Goal: Contribute content

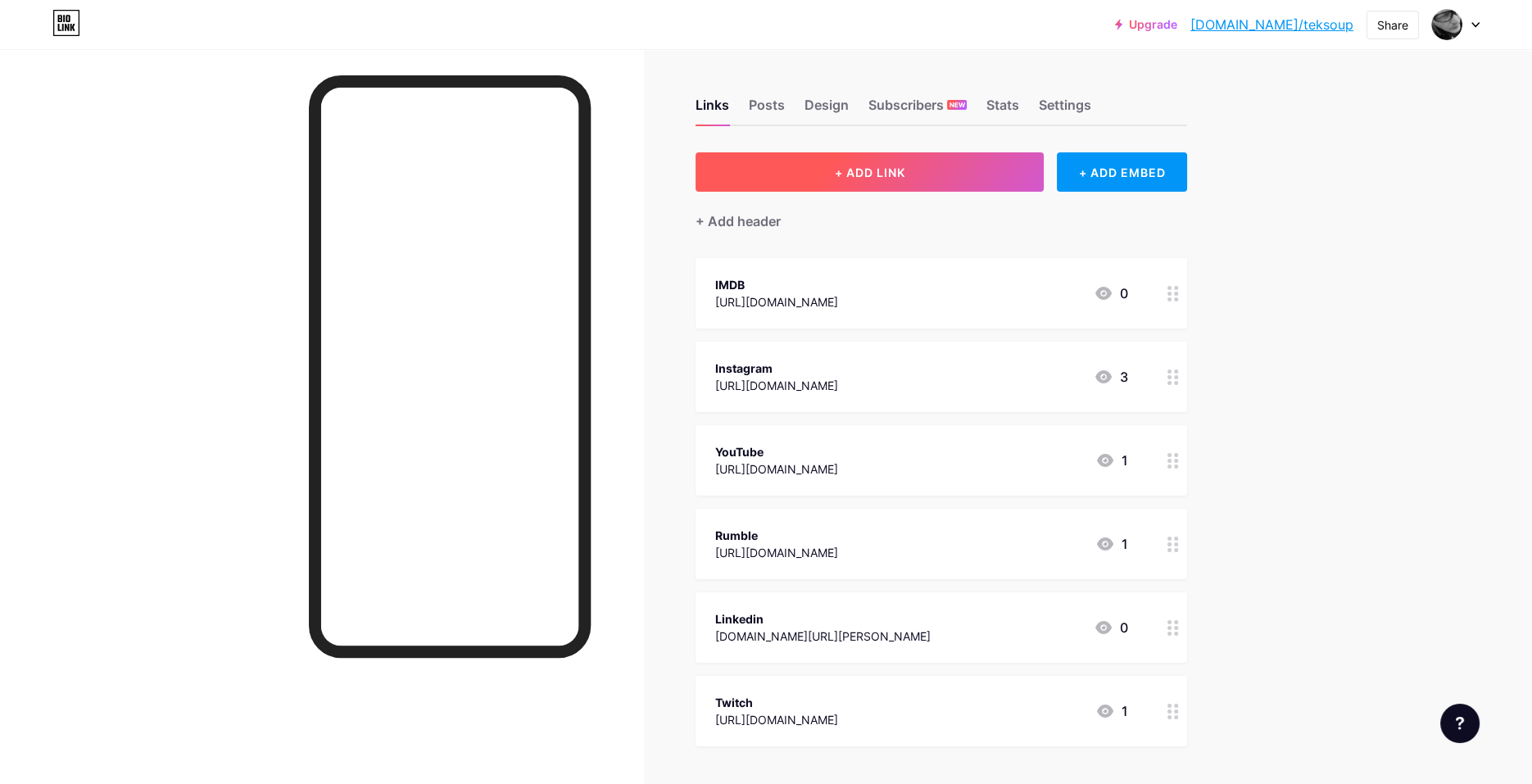
click at [920, 173] on button "+ ADD LINK" at bounding box center [869, 172] width 348 height 39
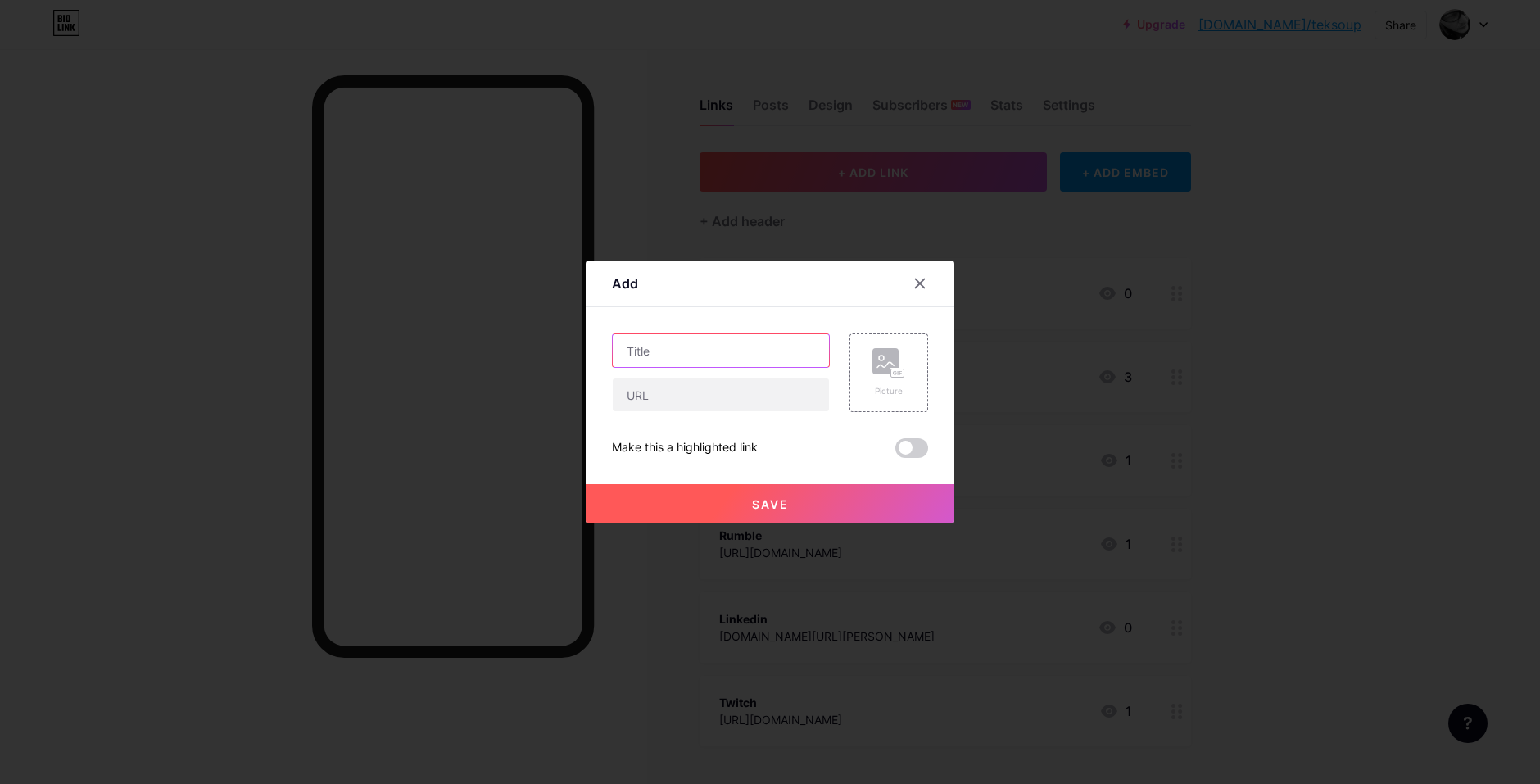
click at [741, 361] on input "text" at bounding box center [720, 350] width 216 height 33
type input "Business Insider"
click at [673, 400] on input "text" at bounding box center [720, 395] width 216 height 33
paste input "[URL][DOMAIN_NAME][DEMOGRAPHIC_DATA][DEMOGRAPHIC_DATA]"
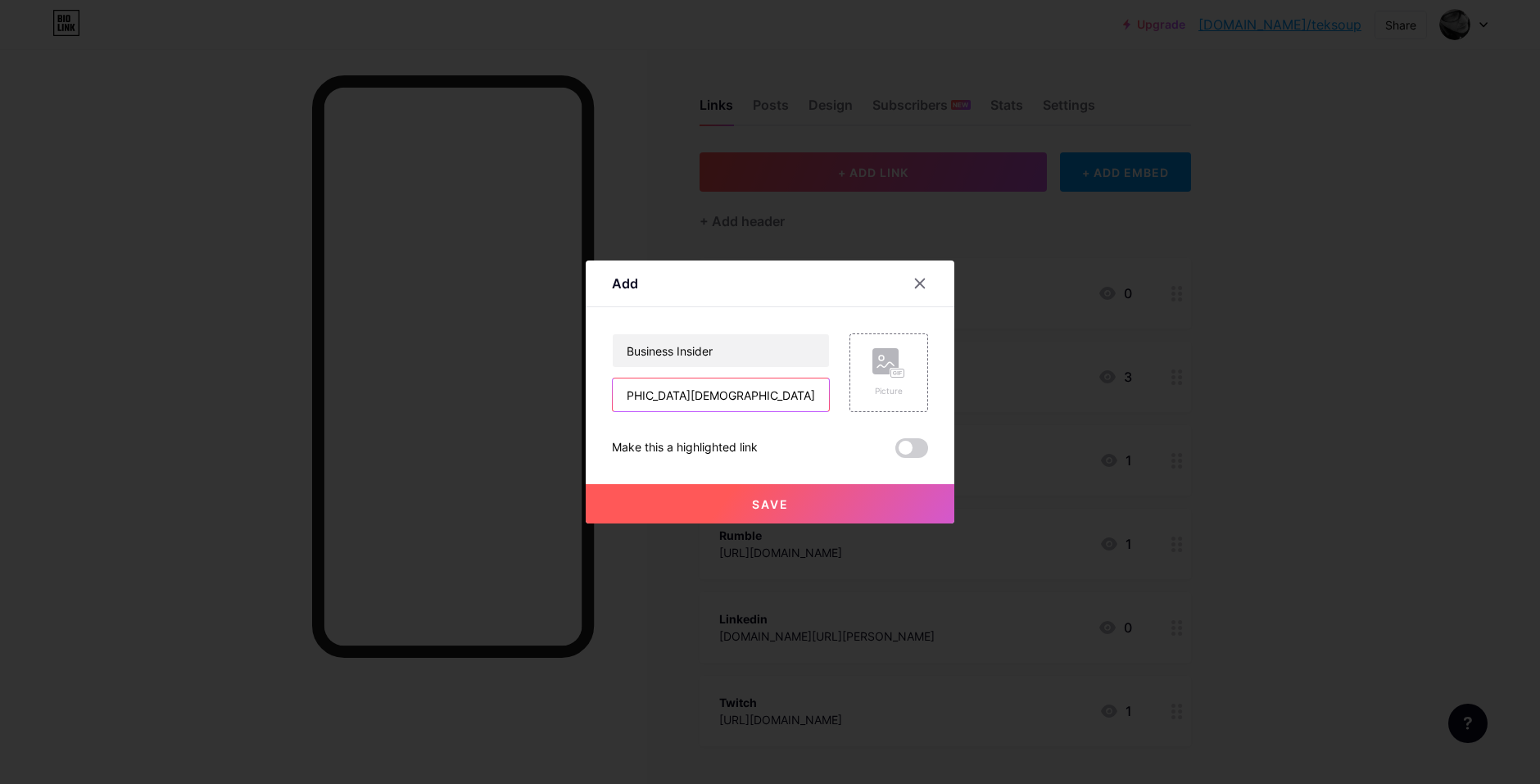
type input "[URL][DOMAIN_NAME][DEMOGRAPHIC_DATA][DEMOGRAPHIC_DATA]"
click at [916, 446] on span at bounding box center [912, 447] width 33 height 20
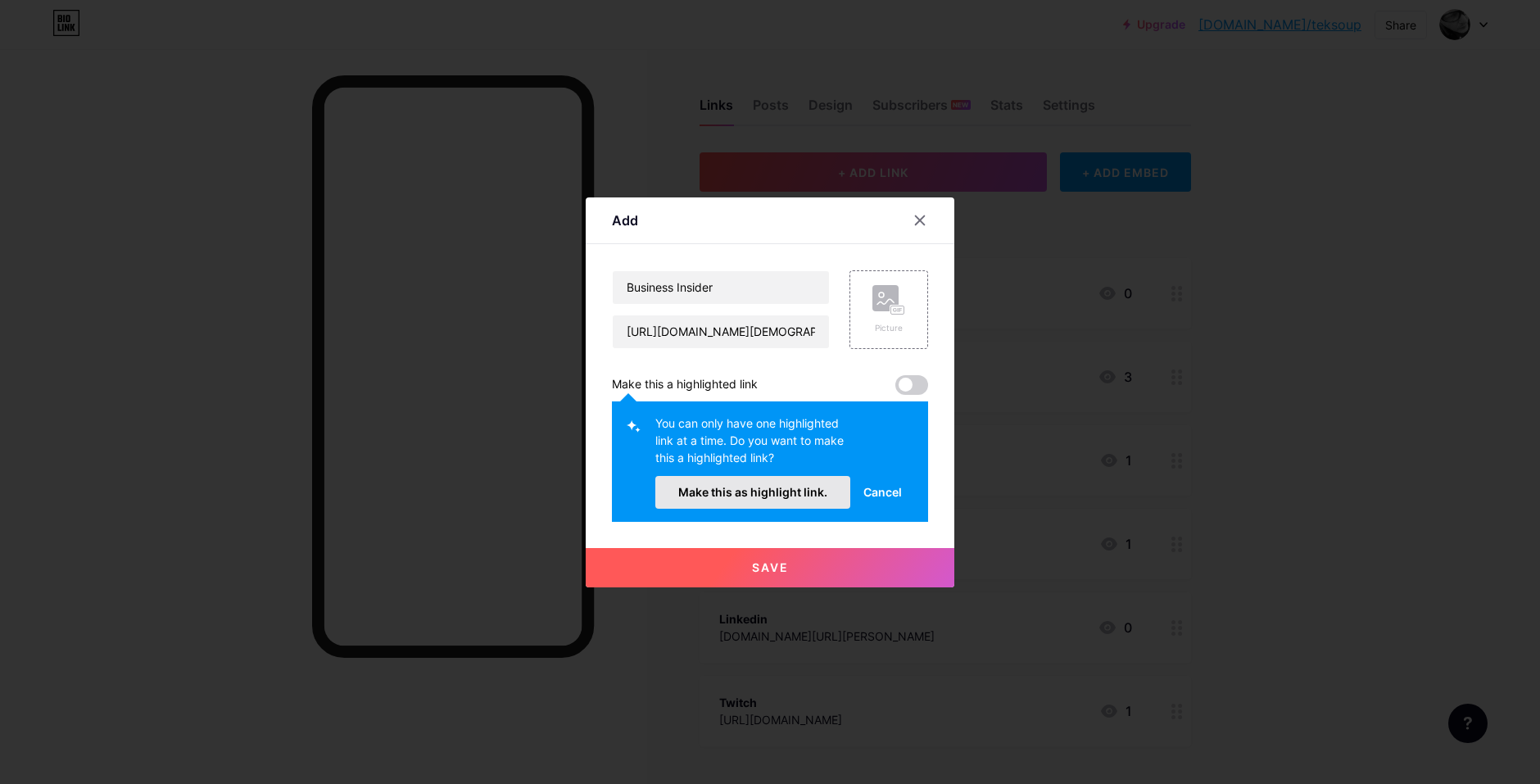
click at [782, 491] on span "Make this as highlight link." at bounding box center [753, 491] width 149 height 14
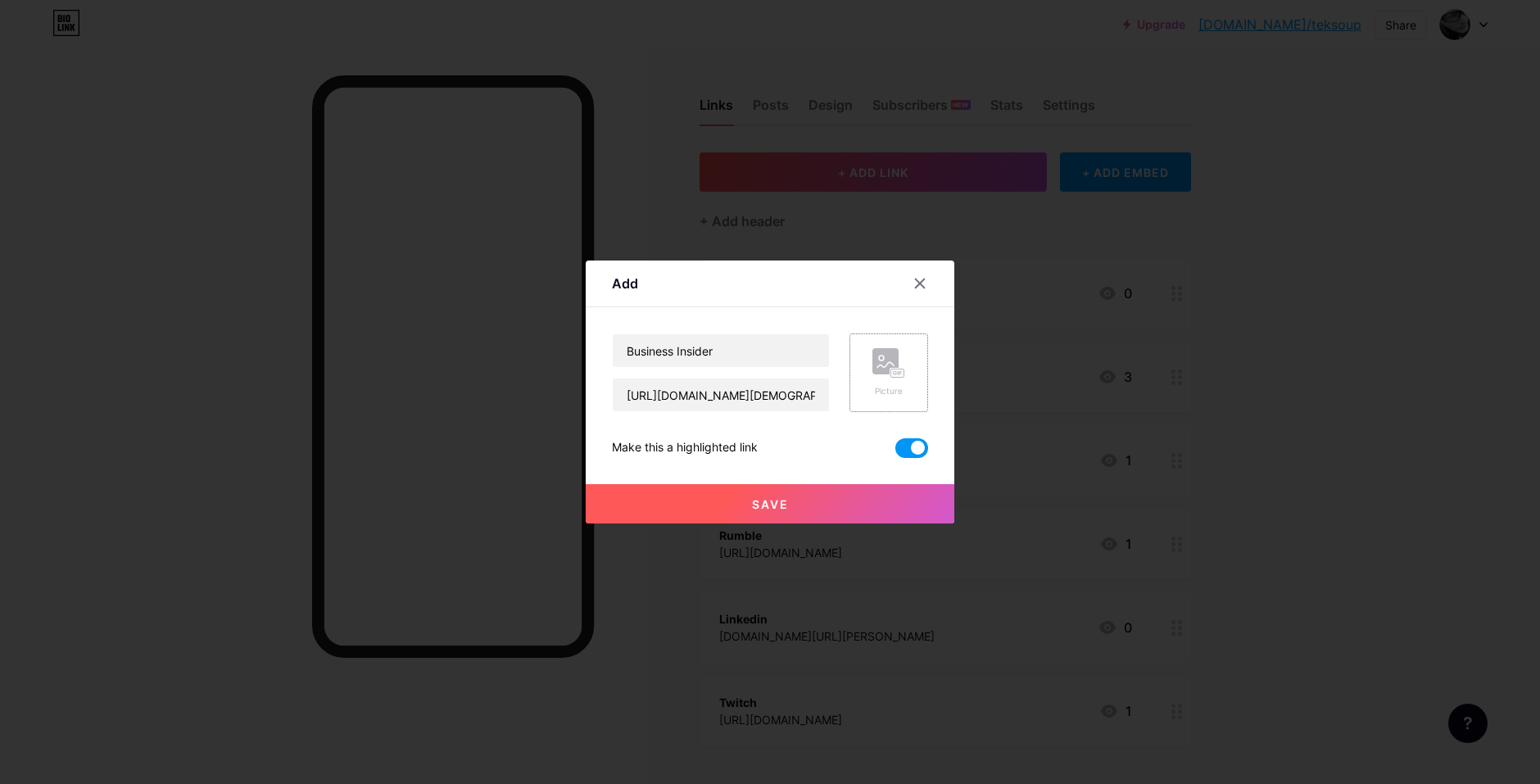
click at [900, 371] on icon at bounding box center [901, 372] width 3 height 4
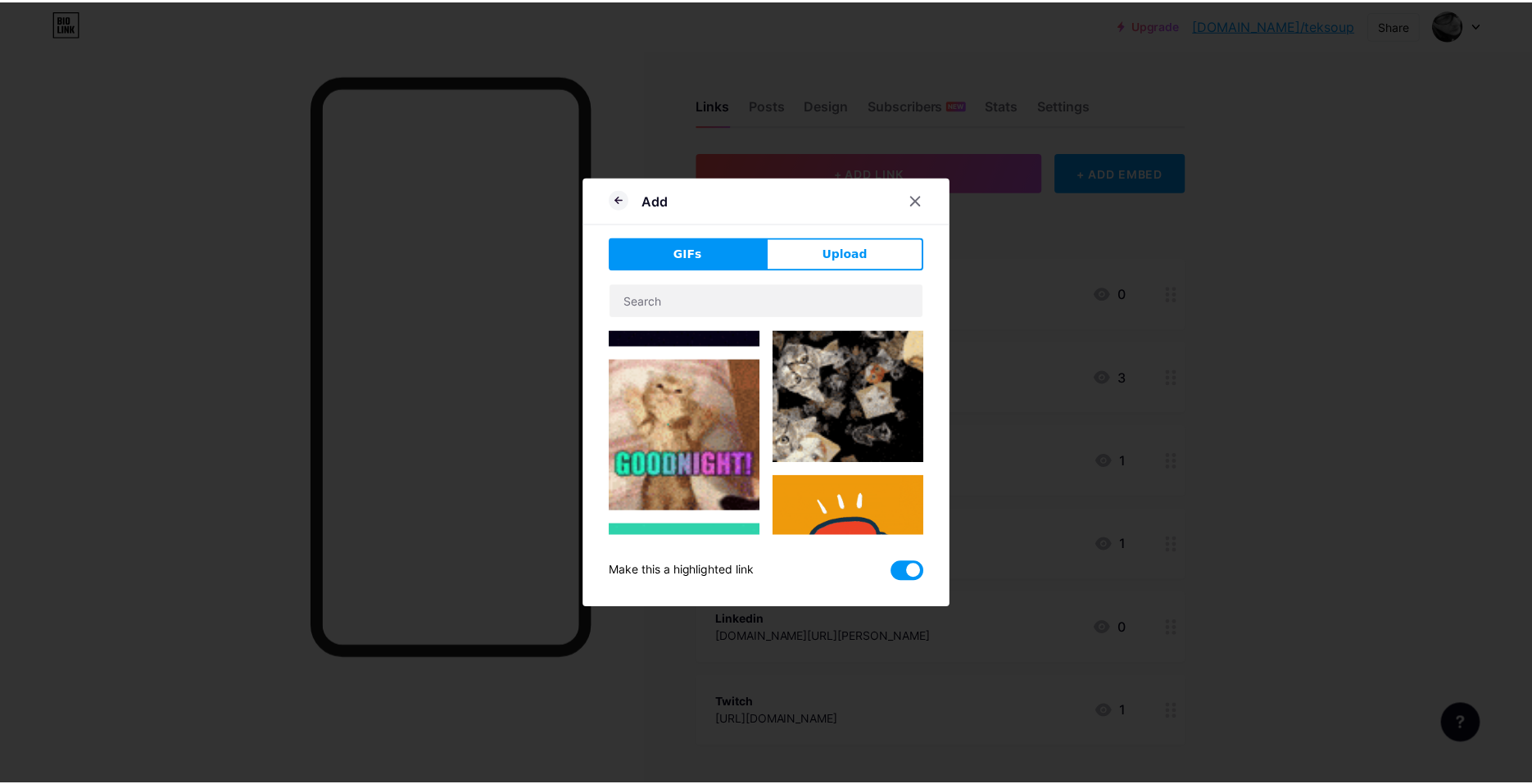
scroll to position [1256, 0]
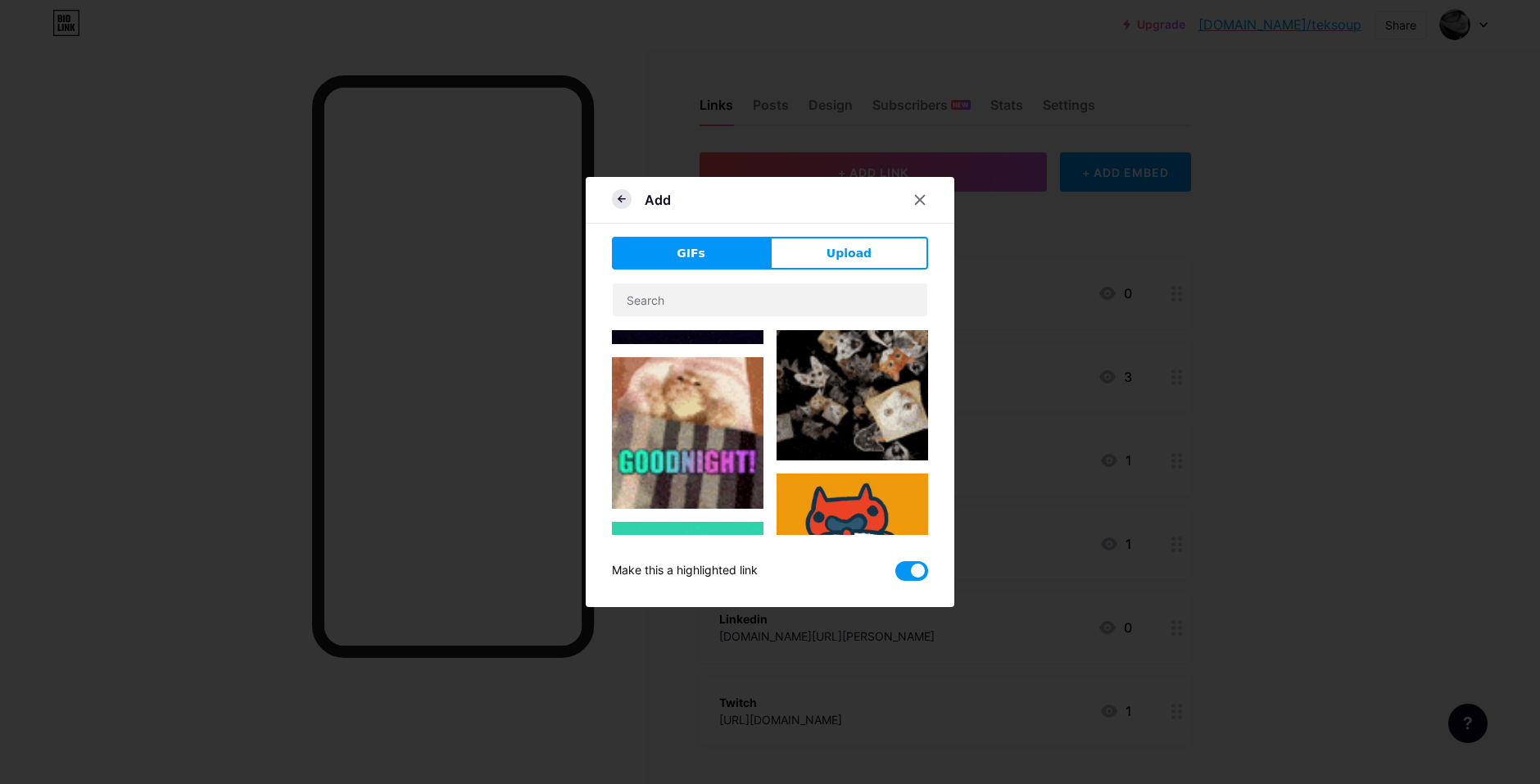
click at [614, 194] on icon at bounding box center [622, 198] width 20 height 20
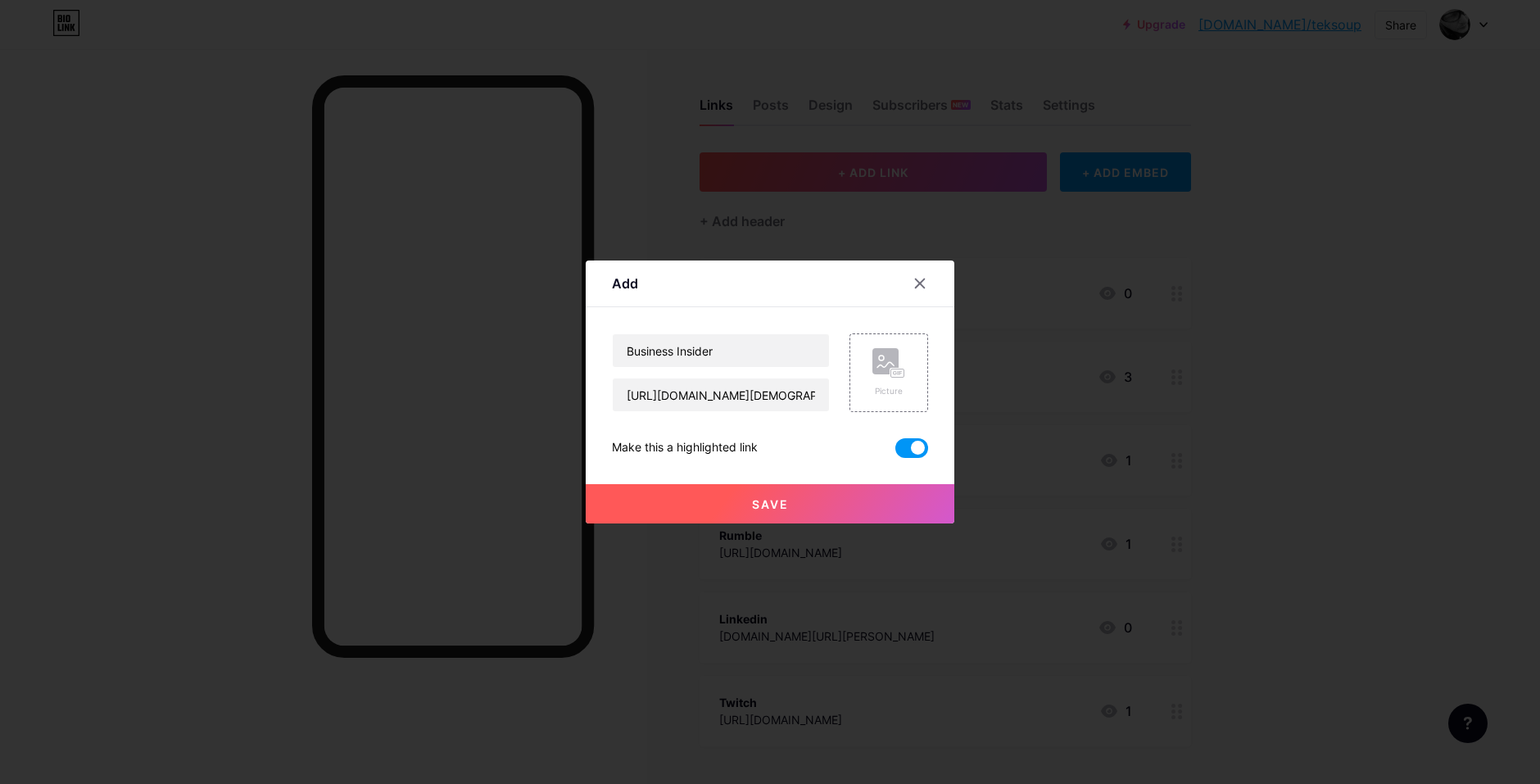
click at [770, 508] on span "Save" at bounding box center [770, 504] width 37 height 14
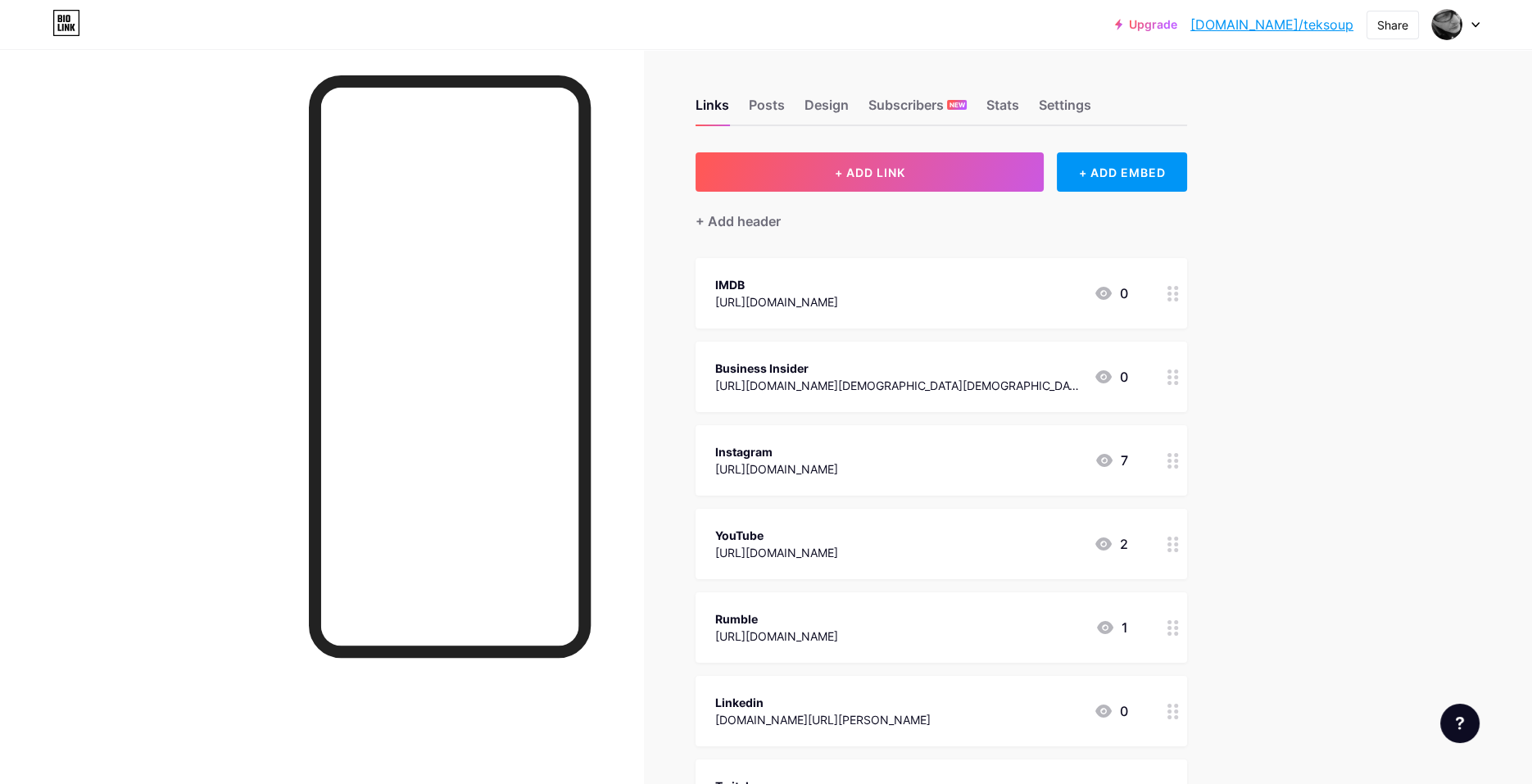
click at [1299, 23] on link "[DOMAIN_NAME]/teksoup" at bounding box center [1273, 24] width 163 height 20
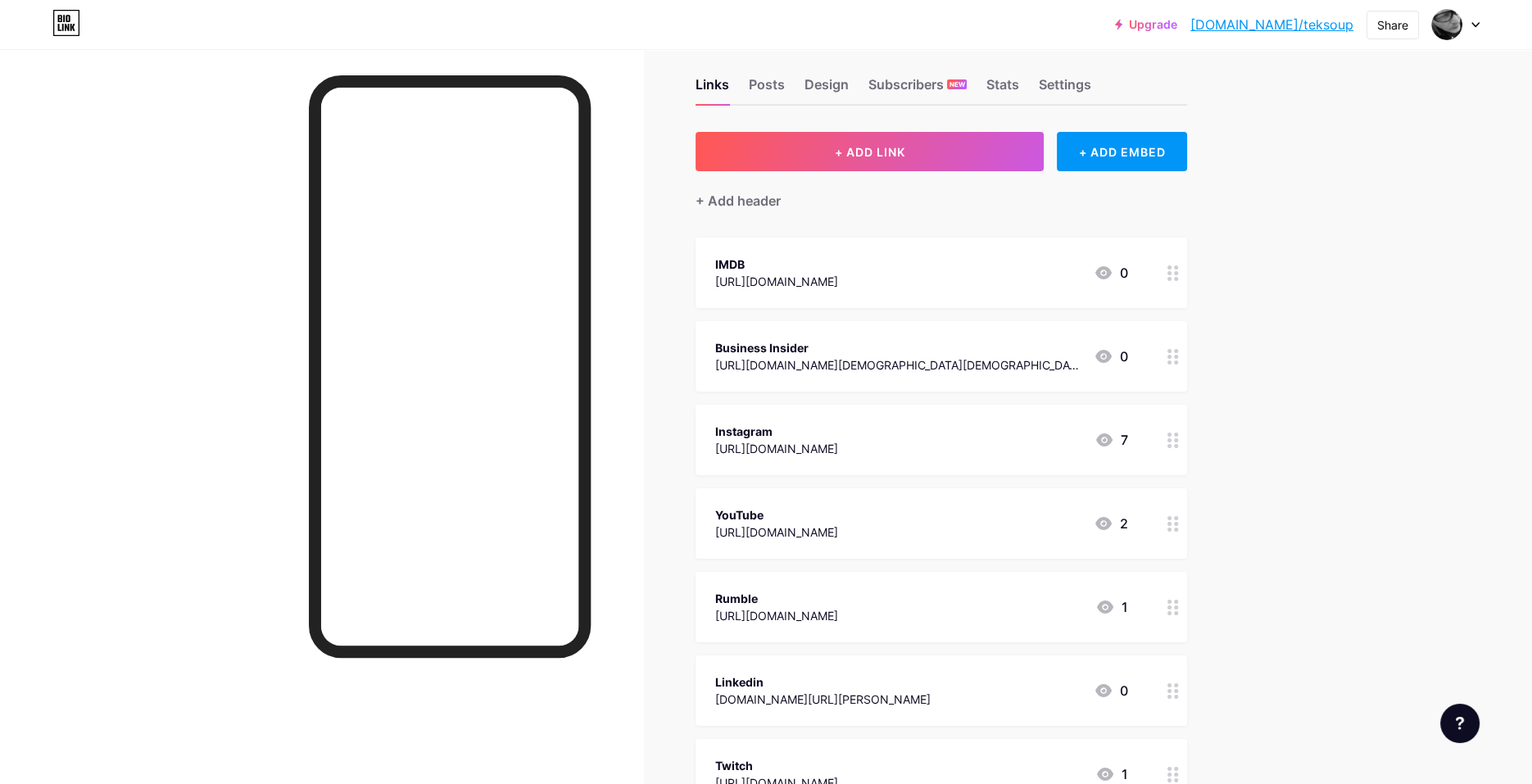
scroll to position [0, 0]
